Goal: Find specific page/section: Find specific page/section

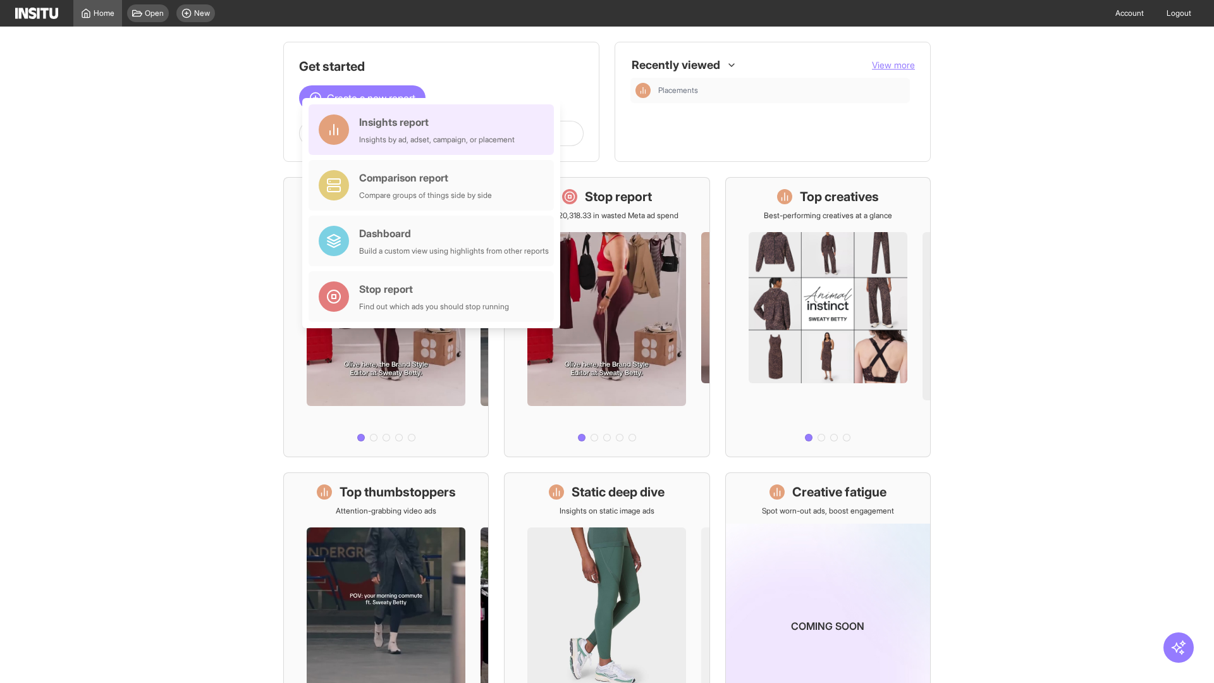
click at [434, 130] on div "Insights report Insights by ad, adset, campaign, or placement" at bounding box center [437, 129] width 156 height 30
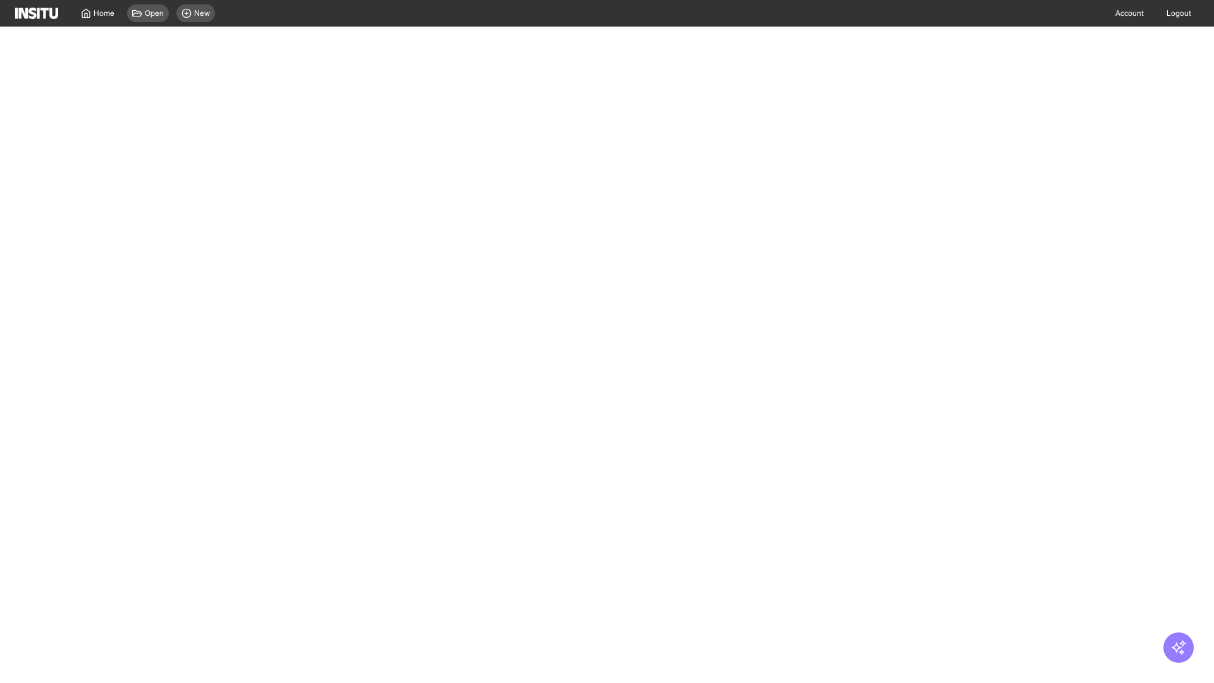
select select "**"
